Goal: Find specific page/section: Find specific page/section

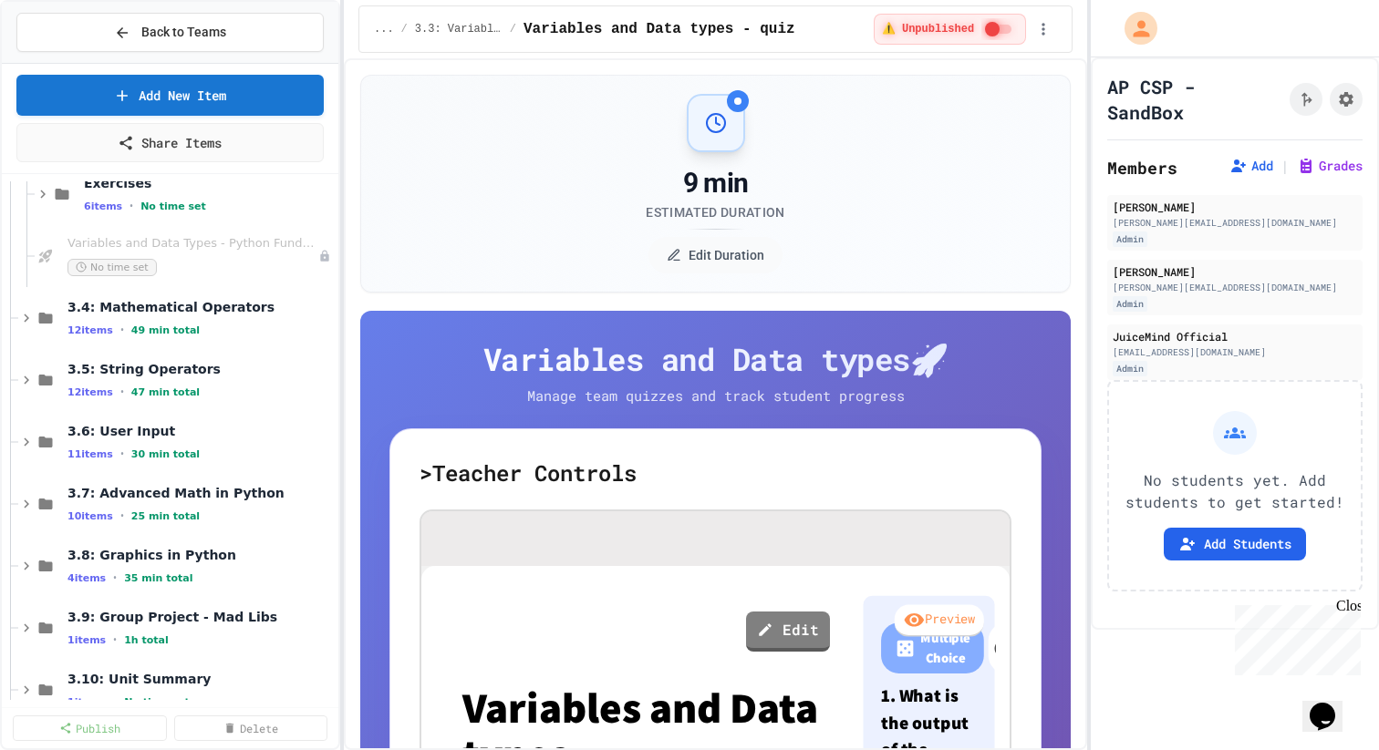
scroll to position [3731, 0]
